Goal: Task Accomplishment & Management: Use online tool/utility

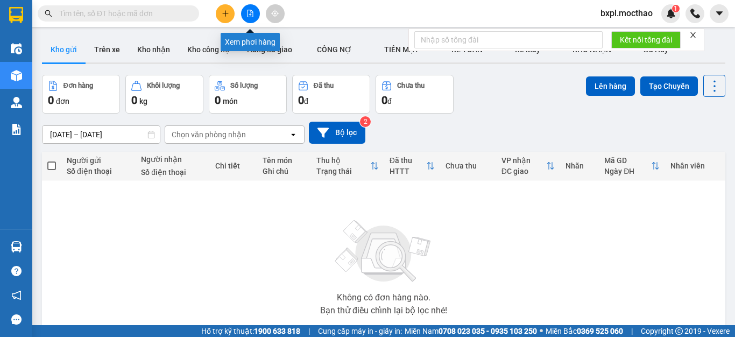
click at [249, 12] on icon "file-add" at bounding box center [250, 14] width 8 height 8
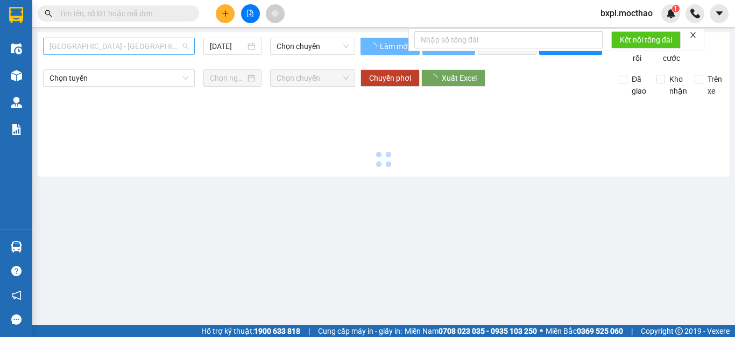
click at [144, 48] on span "[GEOGRAPHIC_DATA] - [GEOGRAPHIC_DATA]" at bounding box center [118, 46] width 139 height 16
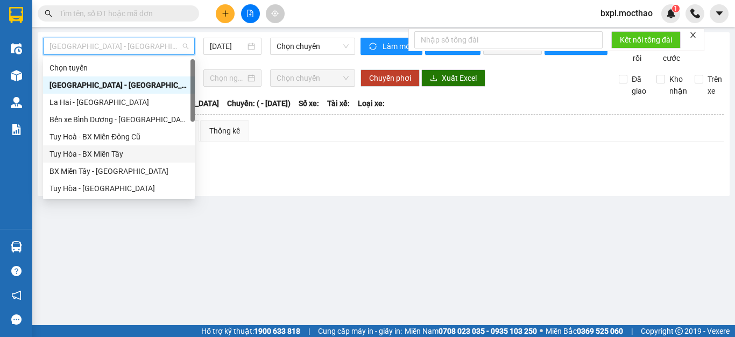
click at [105, 154] on div "Tuy Hòa - BX Miền Tây" at bounding box center [118, 154] width 139 height 12
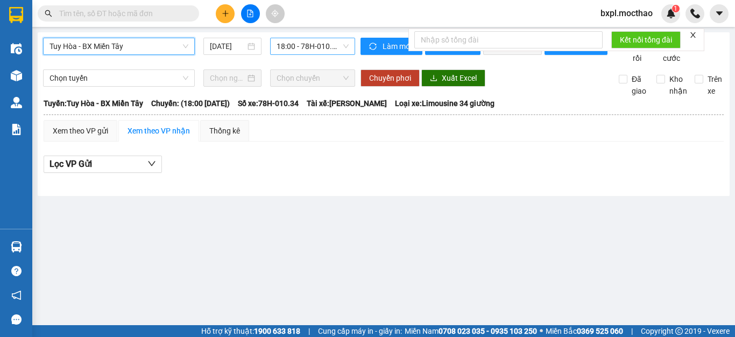
click at [295, 46] on span "18:00 - 78H-010.34" at bounding box center [312, 46] width 72 height 16
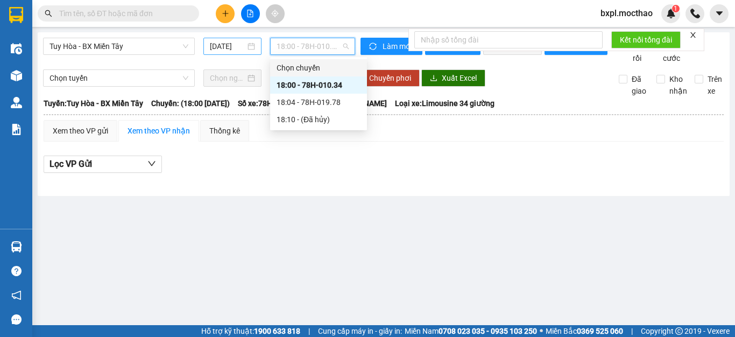
click at [229, 46] on input "[DATE]" at bounding box center [228, 46] width 36 height 12
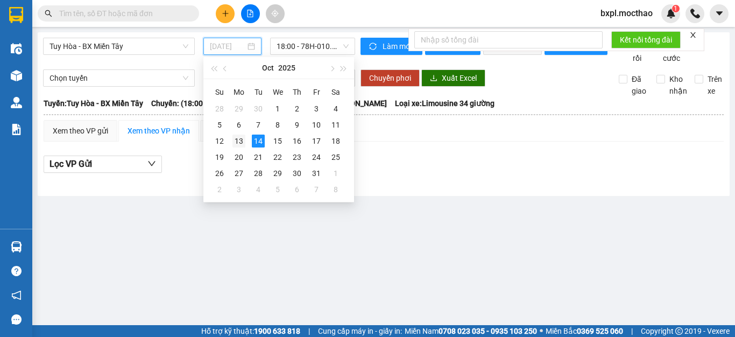
click at [238, 141] on div "13" at bounding box center [238, 140] width 13 height 13
type input "[DATE]"
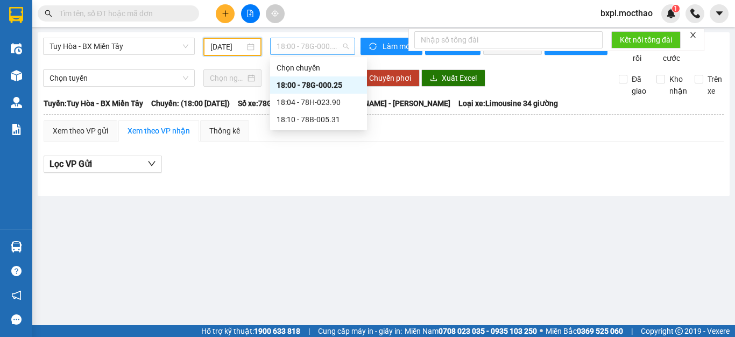
click at [311, 48] on span "18:00 - 78G-000.25" at bounding box center [312, 46] width 72 height 16
click at [316, 117] on div "18:10 - 78B-005.31" at bounding box center [318, 119] width 84 height 12
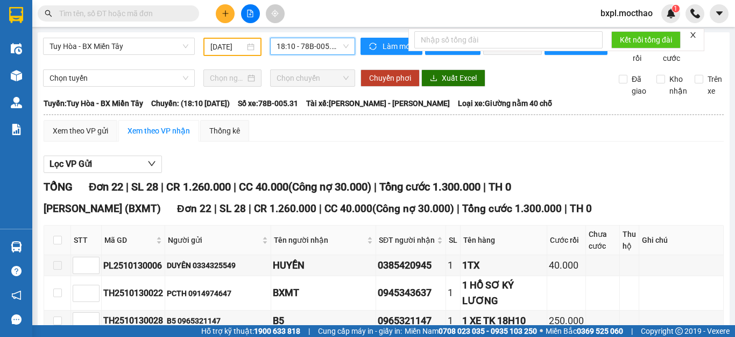
scroll to position [108, 0]
